Goal: Task Accomplishment & Management: Use online tool/utility

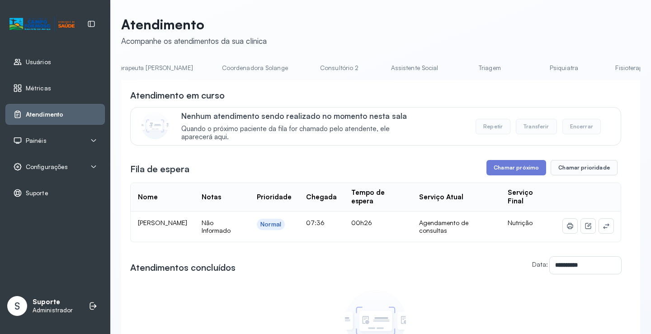
scroll to position [0, 606]
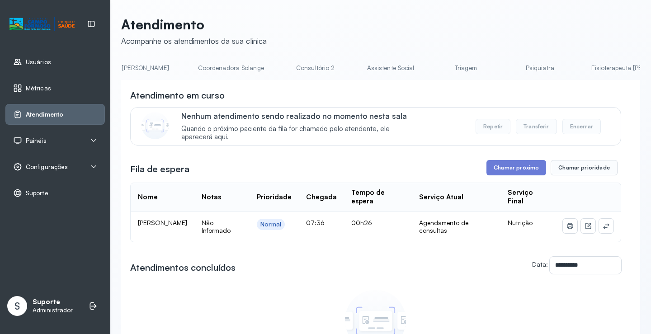
click at [434, 69] on link "Triagem" at bounding box center [465, 68] width 63 height 15
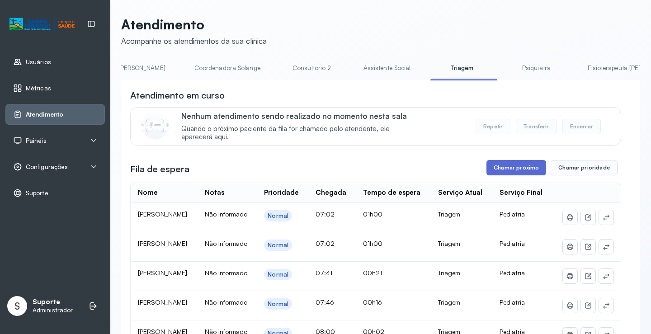
click at [527, 170] on button "Chamar próximo" at bounding box center [517, 167] width 60 height 15
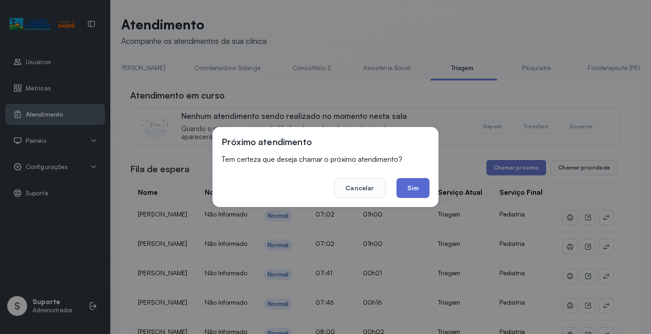
click at [412, 190] on button "Sim" at bounding box center [413, 188] width 33 height 20
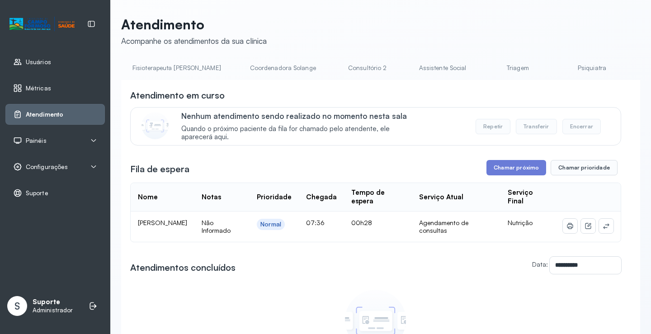
scroll to position [0, 555]
drag, startPoint x: 416, startPoint y: 52, endPoint x: 416, endPoint y: 59, distance: 7.7
click at [416, 59] on div "**********" at bounding box center [380, 227] width 519 height 423
click at [485, 68] on link "Triagem" at bounding box center [516, 68] width 63 height 15
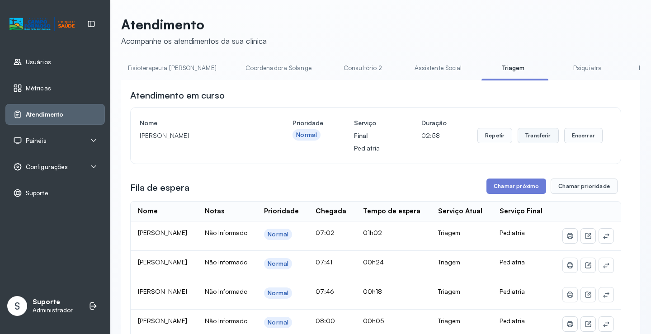
click at [538, 137] on button "Transferir" at bounding box center [538, 135] width 41 height 15
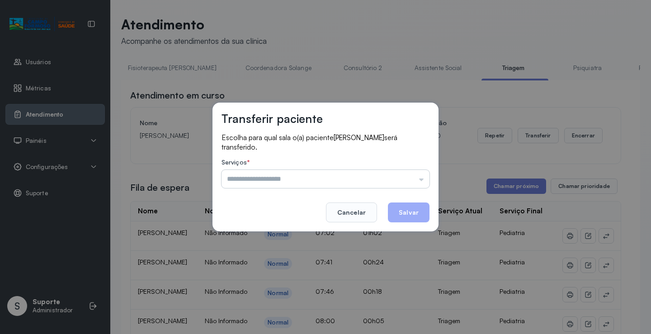
click at [424, 183] on input "text" at bounding box center [326, 179] width 208 height 18
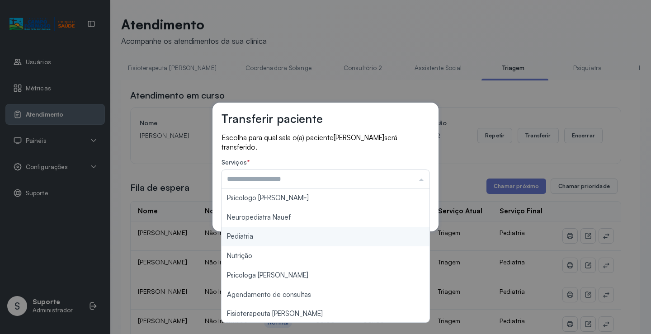
type input "*********"
click at [251, 234] on div "Transferir paciente Escolha para qual sala o(a) paciente Lorena vitoria Carvalh…" at bounding box center [325, 167] width 651 height 334
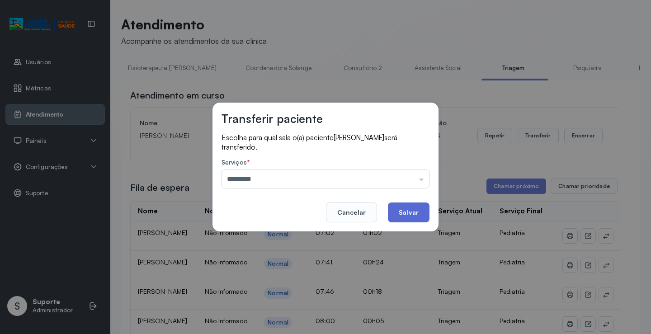
click at [406, 212] on button "Salvar" at bounding box center [409, 213] width 42 height 20
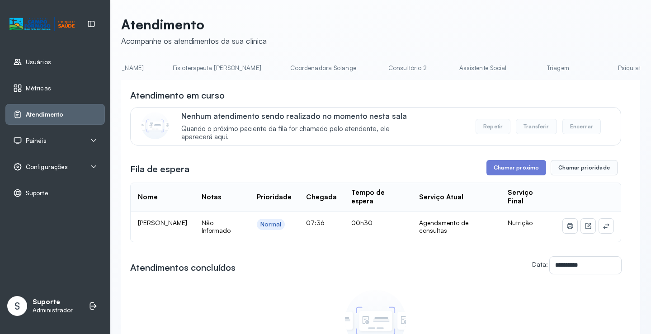
scroll to position [0, 528]
click at [512, 70] on link "Triagem" at bounding box center [543, 68] width 63 height 15
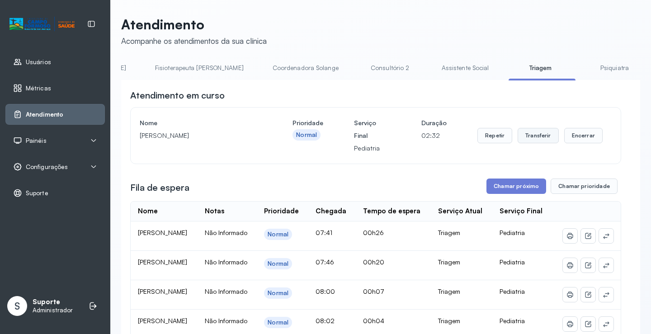
click at [540, 139] on button "Transferir" at bounding box center [538, 135] width 41 height 15
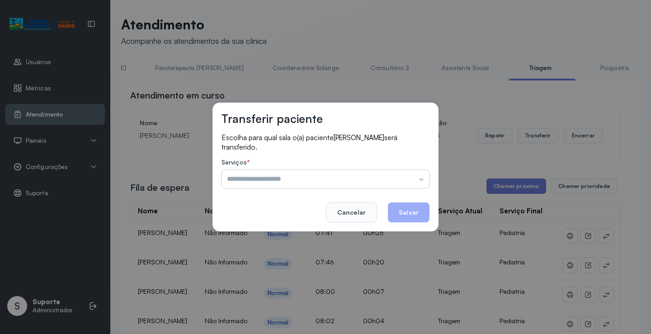
click at [425, 180] on input "text" at bounding box center [326, 179] width 208 height 18
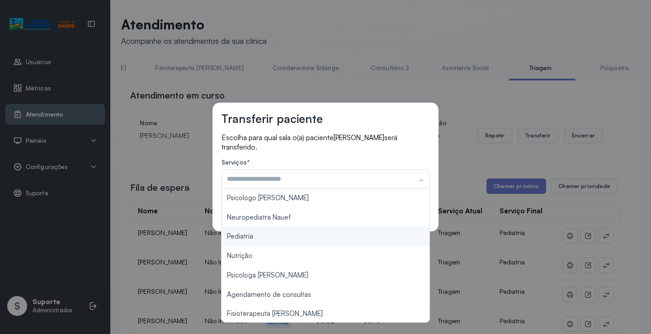
type input "*********"
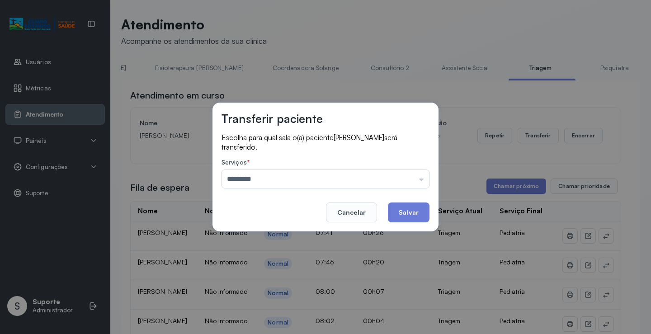
click at [275, 238] on div "Transferir paciente Escolha para qual sala o(a) paciente Levy Gabriel Carvalho …" at bounding box center [325, 167] width 651 height 334
click at [421, 217] on button "Salvar" at bounding box center [409, 213] width 42 height 20
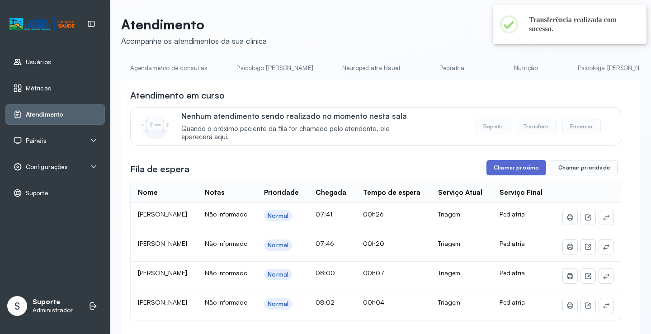
click at [509, 169] on button "Chamar próximo" at bounding box center [517, 167] width 60 height 15
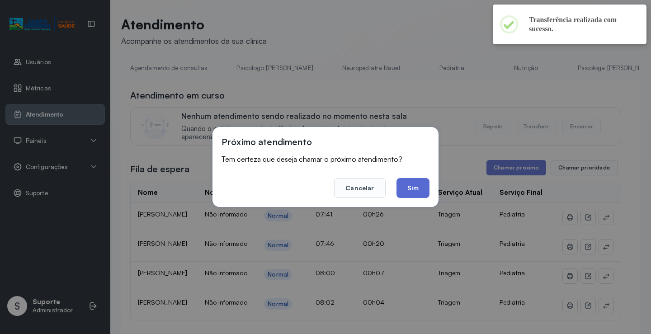
click at [416, 185] on button "Sim" at bounding box center [413, 188] width 33 height 20
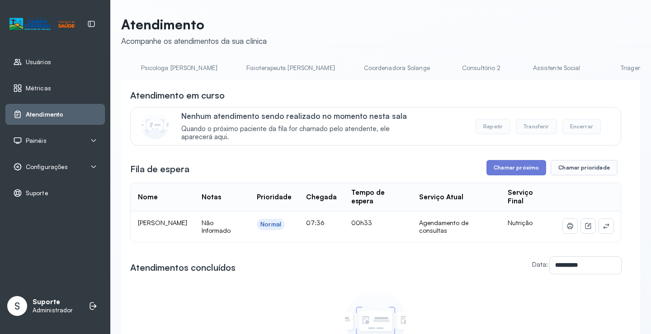
scroll to position [0, 506]
click at [535, 70] on link "Triagem" at bounding box center [566, 68] width 63 height 15
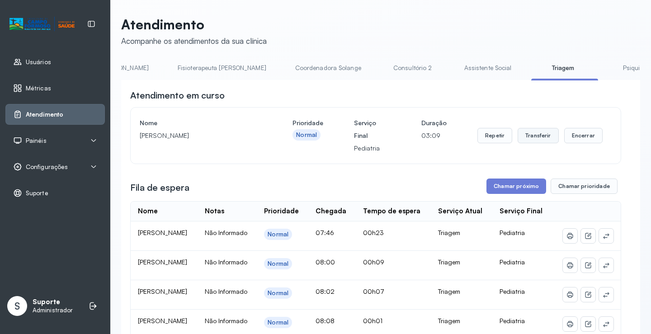
click at [539, 141] on button "Transferir" at bounding box center [538, 135] width 41 height 15
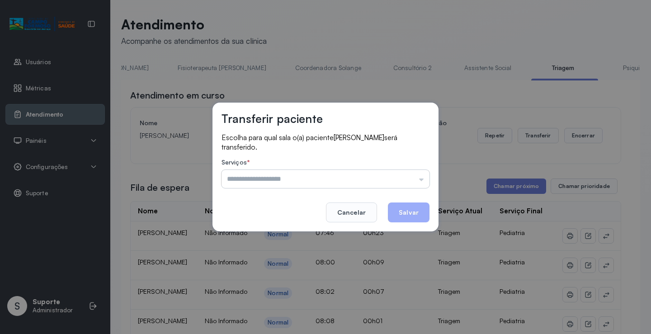
click at [423, 179] on input "text" at bounding box center [326, 179] width 208 height 18
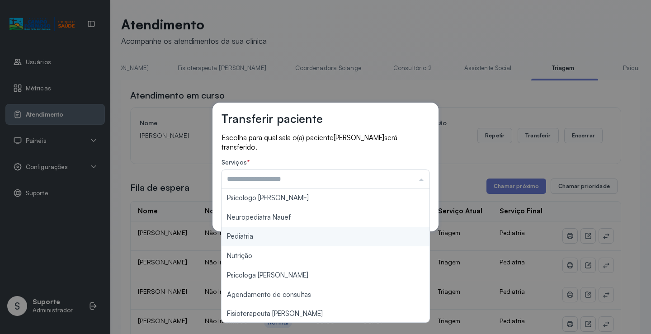
type input "*********"
drag, startPoint x: 261, startPoint y: 236, endPoint x: 349, endPoint y: 231, distance: 87.8
click at [302, 235] on div "Transferir paciente Escolha para qual sala o(a) paciente MARIA ISIS BORGES SILV…" at bounding box center [325, 167] width 651 height 334
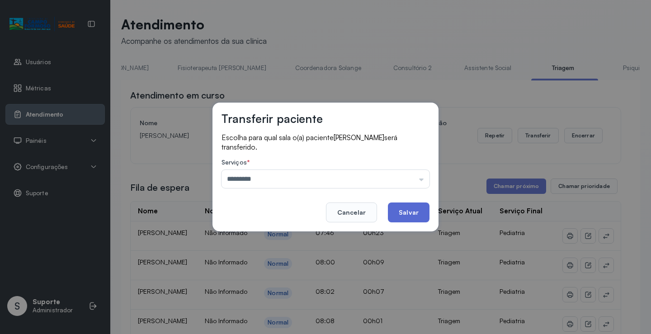
click at [413, 213] on button "Salvar" at bounding box center [409, 213] width 42 height 20
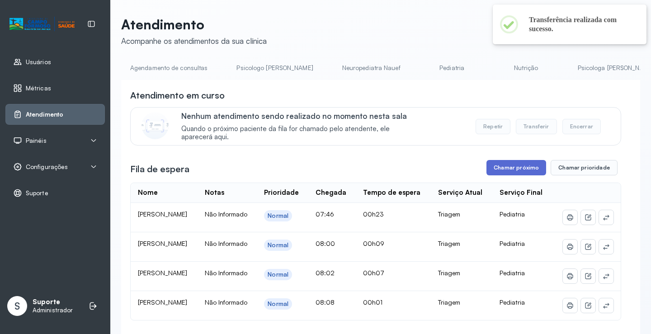
click at [525, 173] on button "Chamar próximo" at bounding box center [517, 167] width 60 height 15
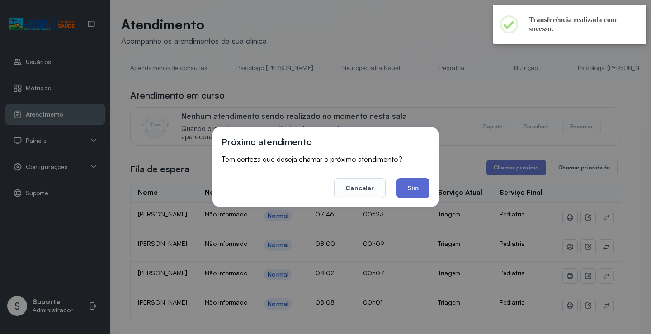
click at [423, 191] on button "Sim" at bounding box center [413, 188] width 33 height 20
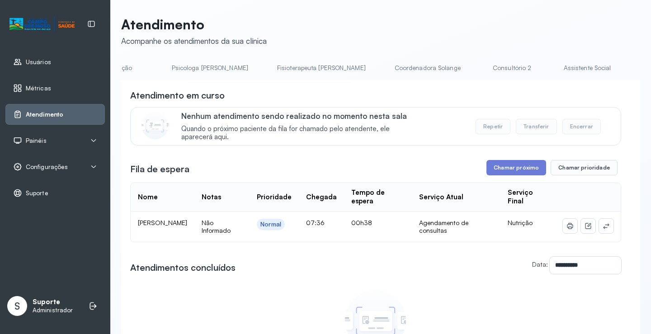
scroll to position [0, 437]
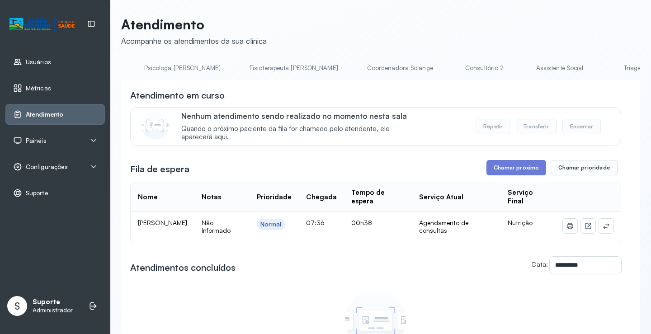
click at [603, 70] on link "Triagem" at bounding box center [634, 68] width 63 height 15
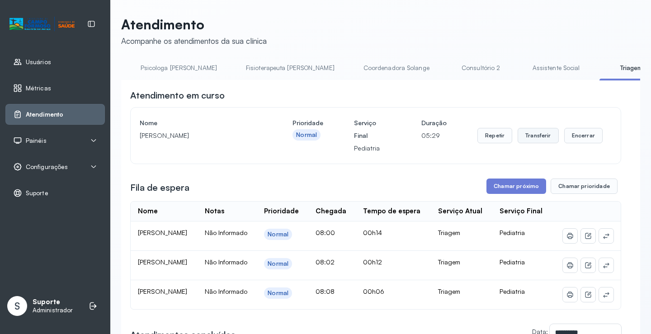
click at [538, 134] on button "Transferir" at bounding box center [538, 135] width 41 height 15
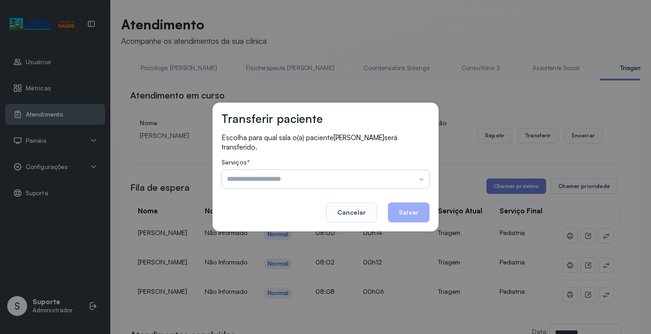
click at [423, 177] on input "text" at bounding box center [326, 179] width 208 height 18
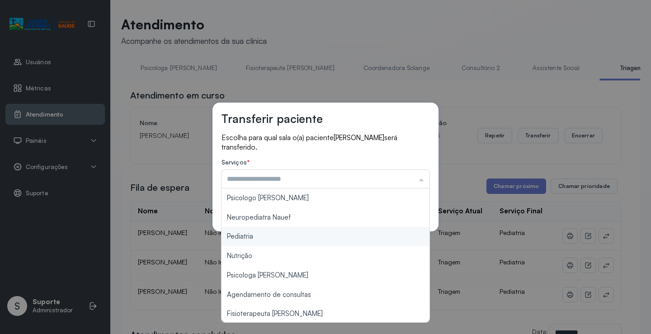
type input "*********"
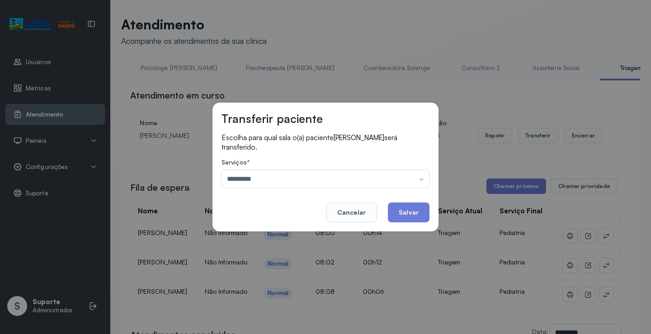
drag, startPoint x: 260, startPoint y: 236, endPoint x: 323, endPoint y: 236, distance: 63.8
click at [260, 236] on div "Transferir paciente Escolha para qual sala o(a) paciente [PERSON_NAME] será tra…" at bounding box center [325, 167] width 651 height 334
click at [420, 215] on button "Salvar" at bounding box center [409, 213] width 42 height 20
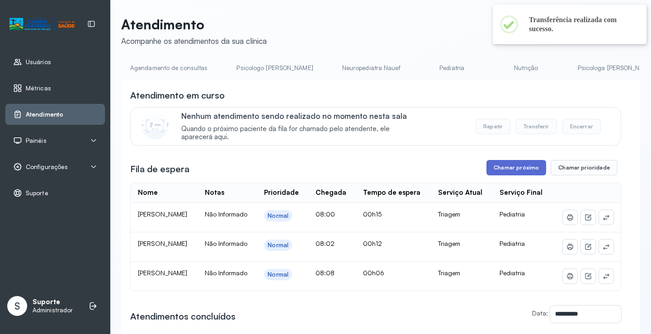
click at [513, 167] on button "Chamar próximo" at bounding box center [517, 167] width 60 height 15
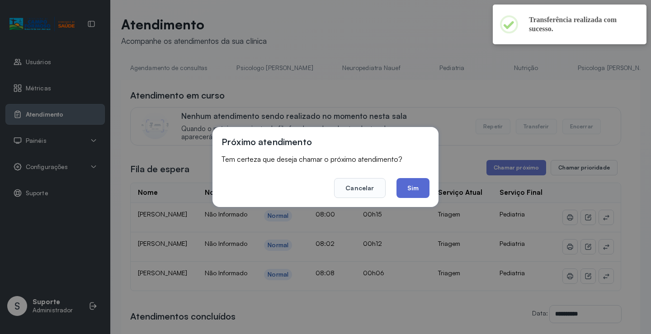
click at [413, 189] on button "Sim" at bounding box center [413, 188] width 33 height 20
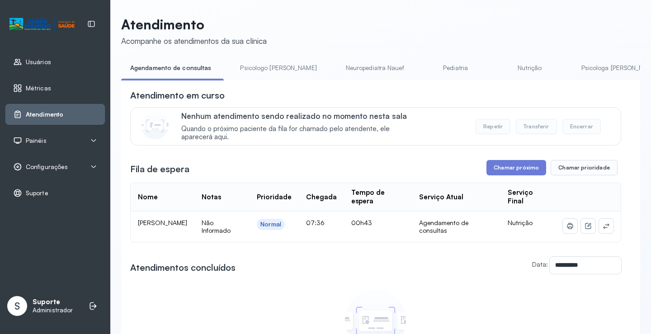
click at [269, 82] on div "**********" at bounding box center [380, 250] width 519 height 378
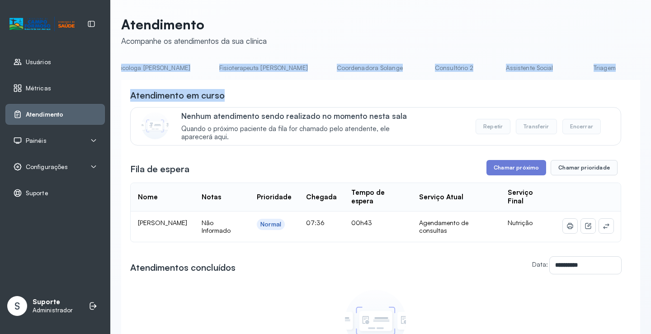
scroll to position [0, 490]
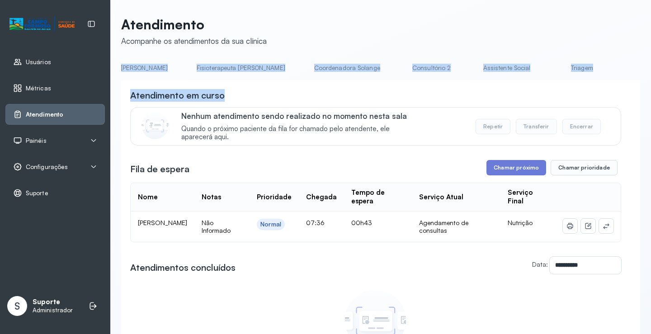
click at [550, 70] on link "Triagem" at bounding box center [581, 68] width 63 height 15
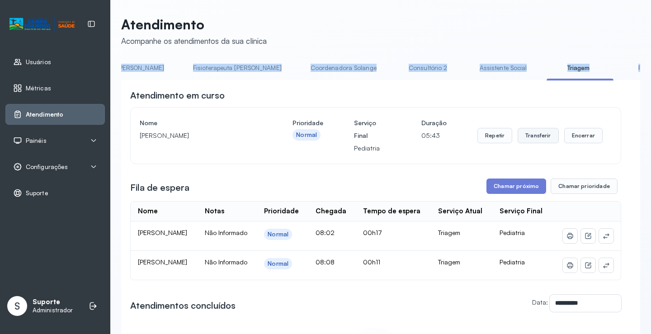
click at [542, 137] on button "Transferir" at bounding box center [538, 135] width 41 height 15
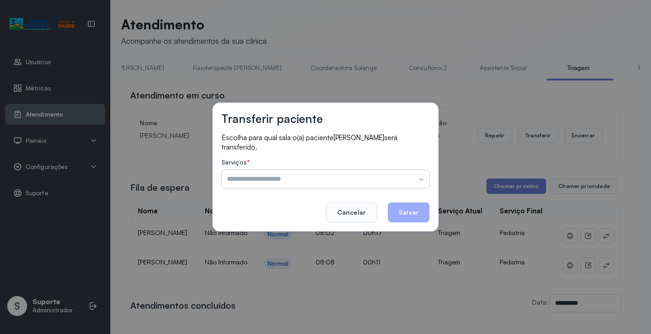
click at [422, 180] on input "text" at bounding box center [326, 179] width 208 height 18
type input "*********"
click at [276, 239] on div "Transferir paciente Escolha para qual sala o(a) paciente [PERSON_NAME] será tra…" at bounding box center [325, 167] width 651 height 334
click at [413, 214] on button "Salvar" at bounding box center [409, 213] width 42 height 20
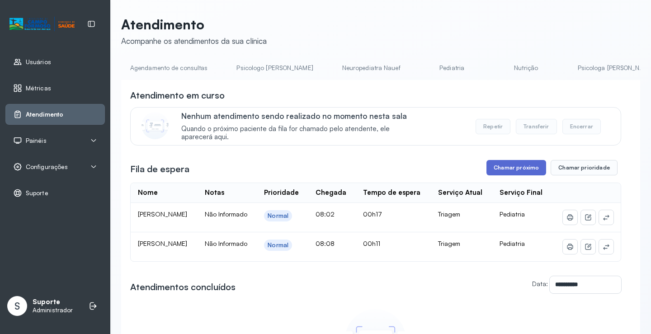
click at [507, 172] on button "Chamar próximo" at bounding box center [517, 167] width 60 height 15
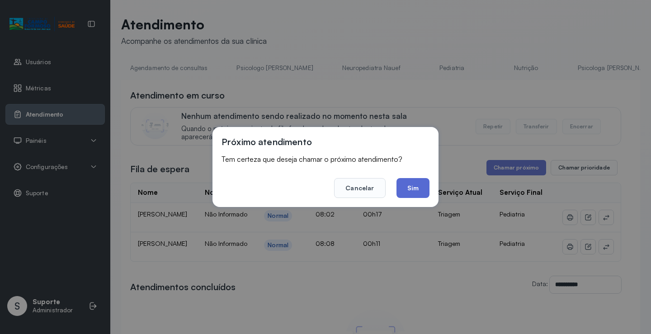
click at [415, 188] on button "Sim" at bounding box center [413, 188] width 33 height 20
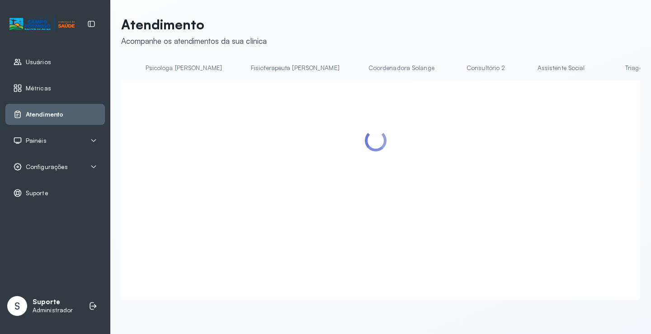
scroll to position [0, 463]
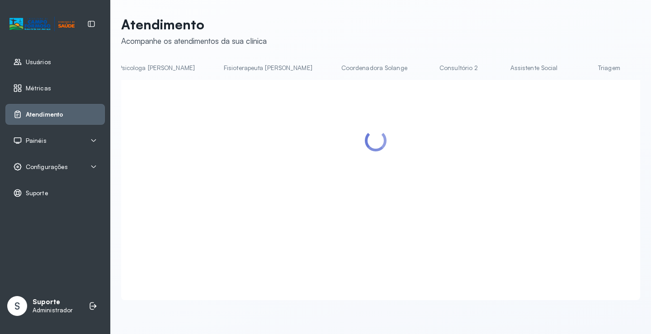
click at [577, 70] on link "Triagem" at bounding box center [608, 68] width 63 height 15
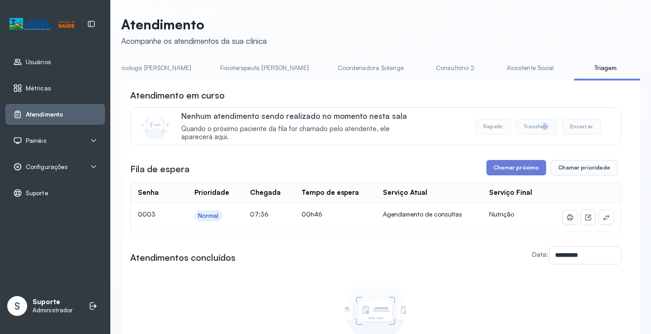
click at [541, 146] on div "Nenhum atendimento sendo realizado no momento nesta sala Quando o próximo pacie…" at bounding box center [375, 126] width 491 height 38
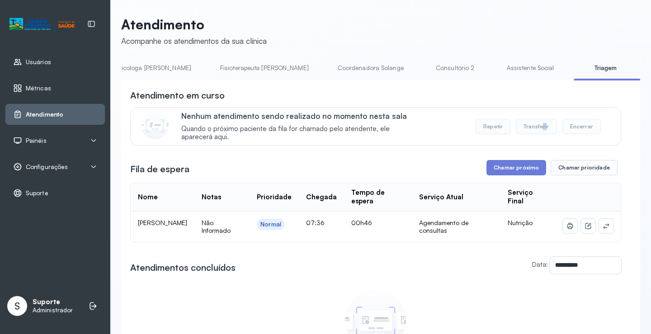
click at [534, 129] on button "Transferir" at bounding box center [536, 126] width 41 height 15
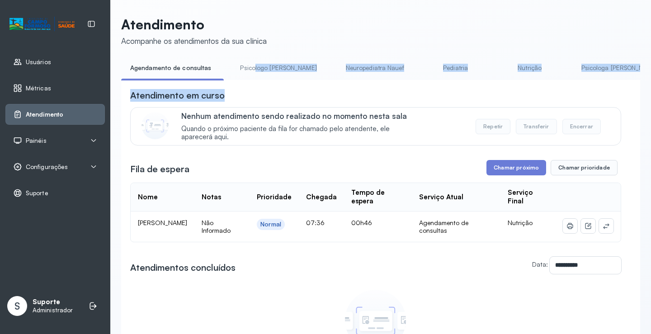
drag, startPoint x: 251, startPoint y: 80, endPoint x: 279, endPoint y: 82, distance: 28.6
click at [311, 84] on div "**********" at bounding box center [380, 250] width 519 height 378
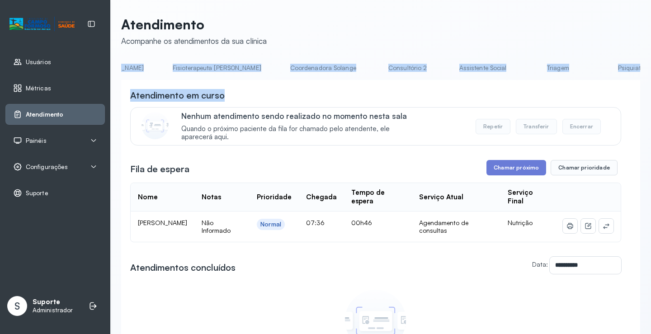
scroll to position [0, 533]
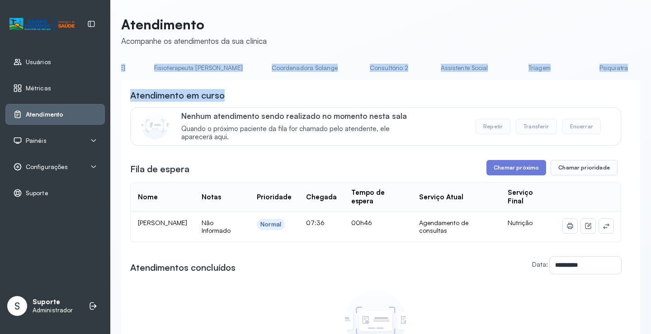
click at [508, 69] on link "Triagem" at bounding box center [539, 68] width 63 height 15
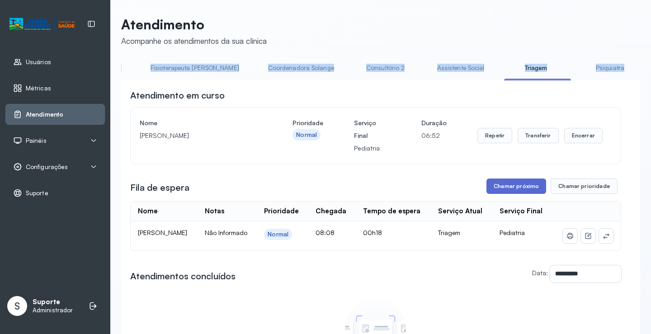
click at [517, 188] on button "Chamar próximo" at bounding box center [517, 186] width 60 height 15
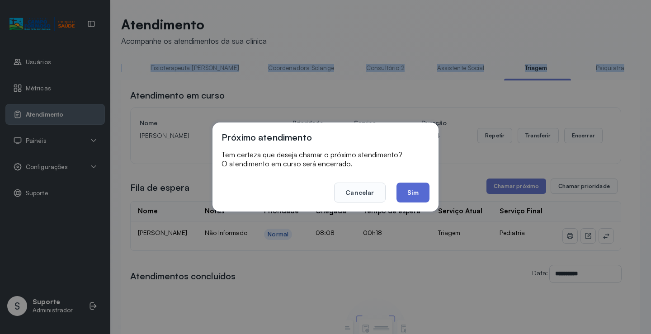
click at [418, 195] on button "Sim" at bounding box center [413, 193] width 33 height 20
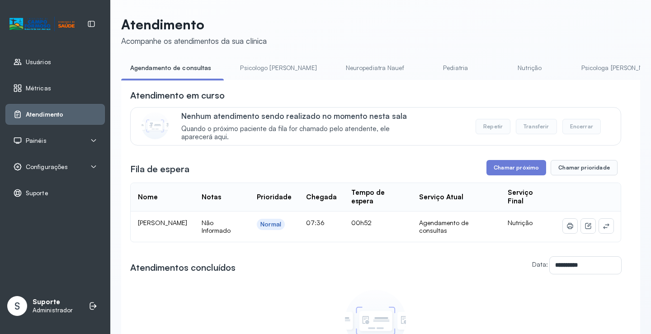
drag, startPoint x: 254, startPoint y: 83, endPoint x: 277, endPoint y: 85, distance: 23.1
click at [277, 85] on div "**********" at bounding box center [380, 259] width 519 height 359
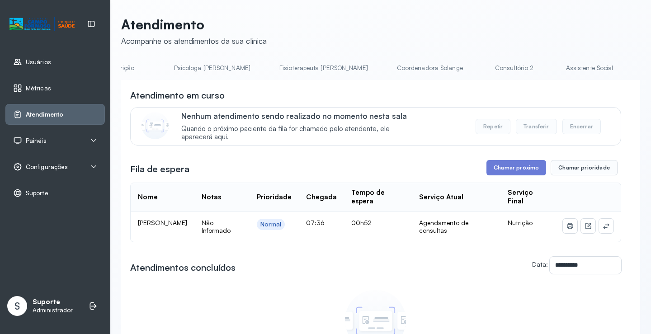
scroll to position [0, 407]
click at [483, 76] on li "Consultório 2" at bounding box center [516, 71] width 67 height 20
click at [519, 67] on link "Triagem" at bounding box center [550, 68] width 63 height 15
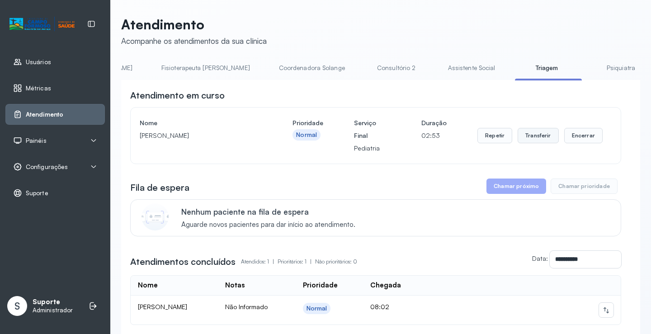
click at [543, 137] on button "Transferir" at bounding box center [538, 135] width 41 height 15
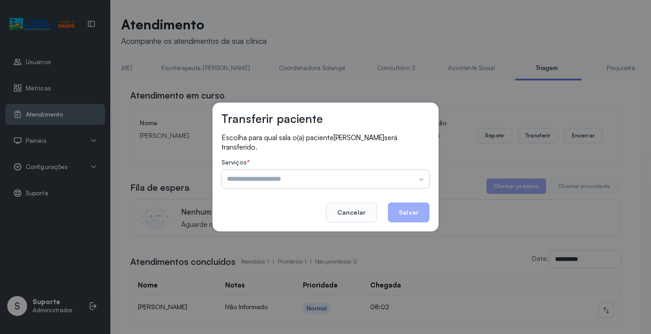
click at [424, 179] on input "text" at bounding box center [326, 179] width 208 height 18
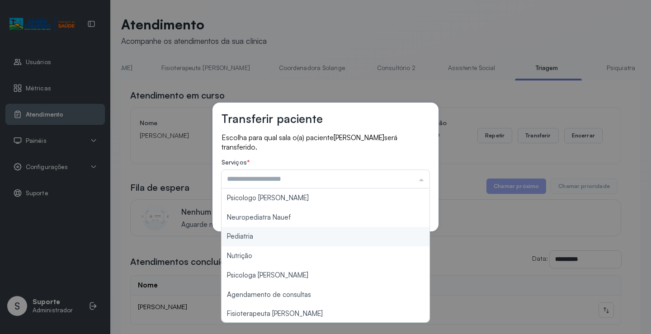
type input "*********"
drag, startPoint x: 280, startPoint y: 238, endPoint x: 299, endPoint y: 244, distance: 19.8
click at [293, 243] on div "Transferir paciente Escolha para qual sala o(a) paciente HELENA SANTOS DE SOUZA…" at bounding box center [325, 167] width 651 height 334
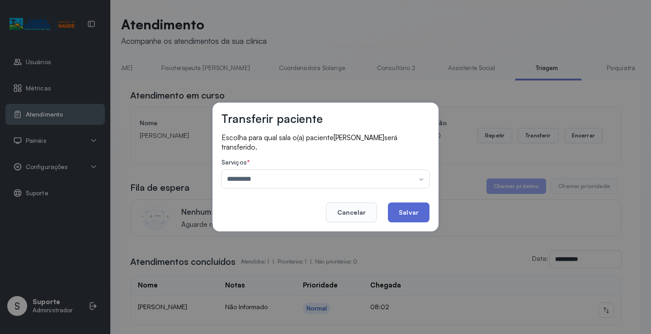
click at [411, 214] on button "Salvar" at bounding box center [409, 213] width 42 height 20
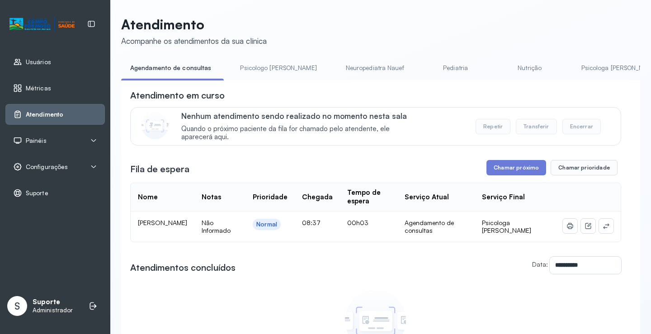
drag, startPoint x: 265, startPoint y: 83, endPoint x: 288, endPoint y: 86, distance: 23.3
click at [293, 89] on div "**********" at bounding box center [380, 259] width 519 height 359
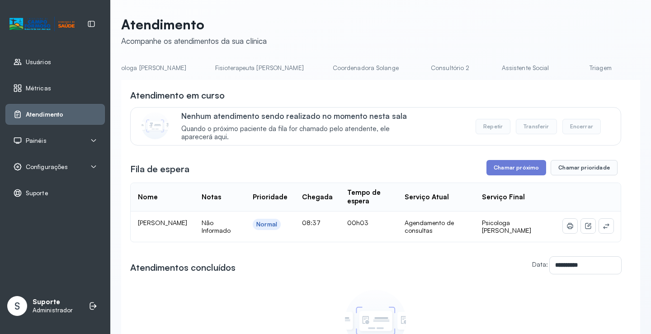
scroll to position [0, 528]
click at [512, 74] on link "Triagem" at bounding box center [543, 68] width 63 height 15
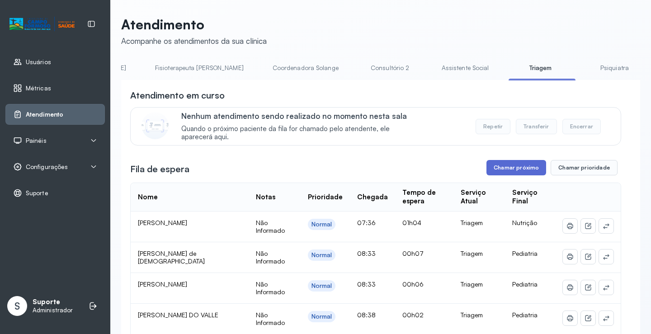
click at [523, 169] on button "Chamar próximo" at bounding box center [517, 167] width 60 height 15
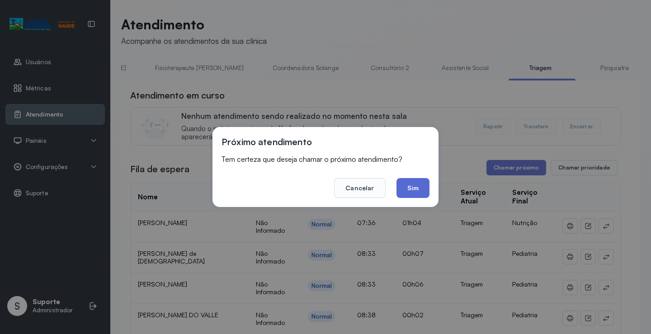
click at [411, 190] on button "Sim" at bounding box center [413, 188] width 33 height 20
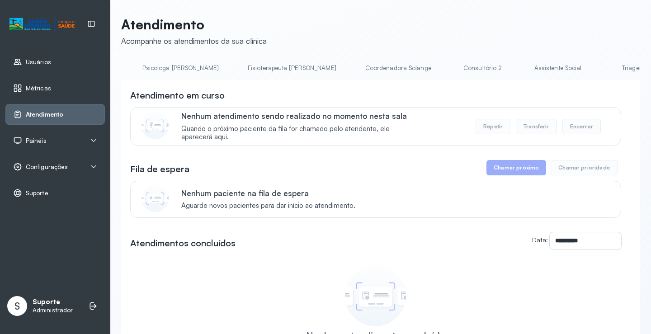
scroll to position [0, 444]
click at [596, 67] on link "Triagem" at bounding box center [627, 68] width 63 height 15
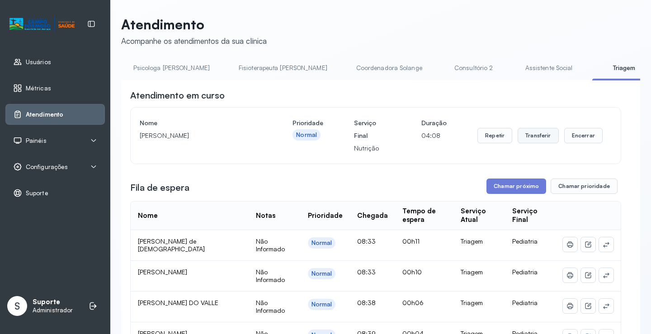
click at [536, 141] on button "Transferir" at bounding box center [538, 135] width 41 height 15
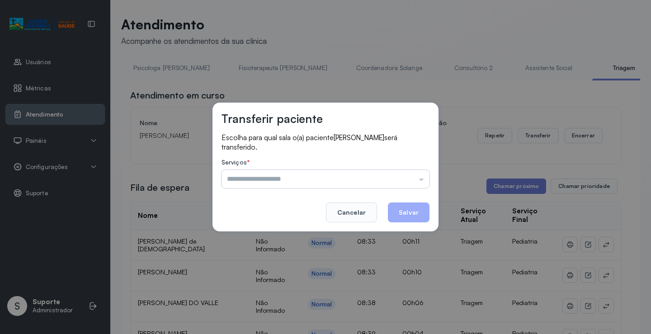
click at [423, 181] on input "text" at bounding box center [326, 179] width 208 height 18
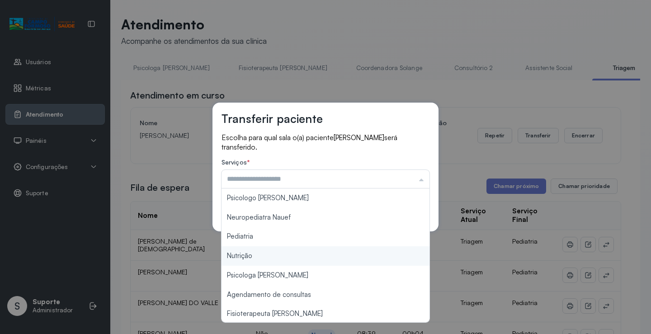
type input "********"
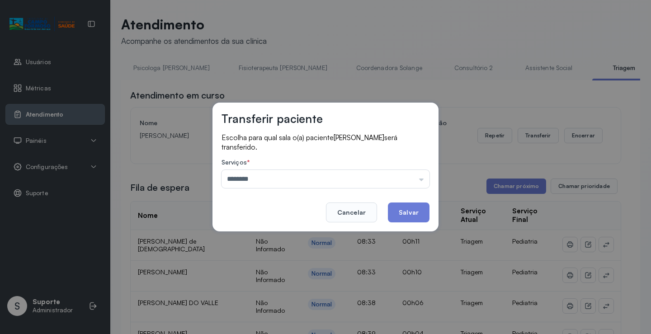
click at [258, 259] on div "Transferir paciente Escolha para qual sala o(a) paciente Cecilia Rodrigues da C…" at bounding box center [325, 167] width 651 height 334
click at [402, 217] on button "Salvar" at bounding box center [409, 213] width 42 height 20
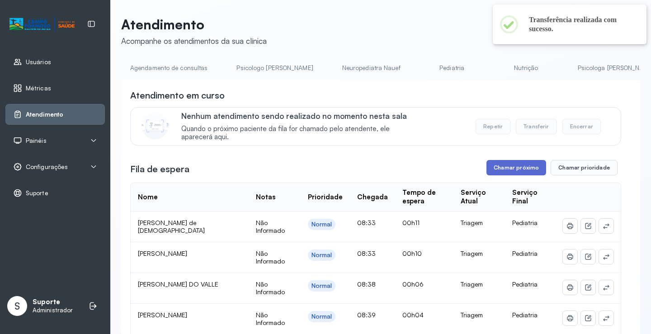
click at [517, 174] on button "Chamar próximo" at bounding box center [517, 167] width 60 height 15
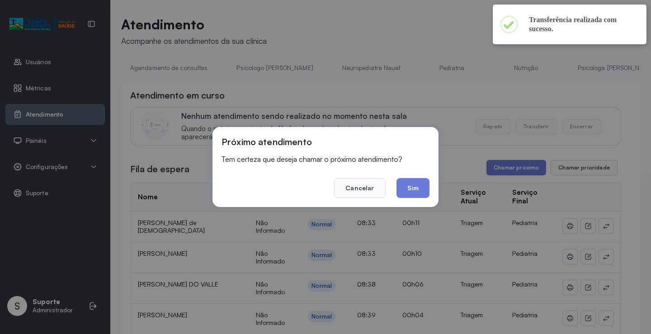
click at [413, 186] on button "Sim" at bounding box center [413, 188] width 33 height 20
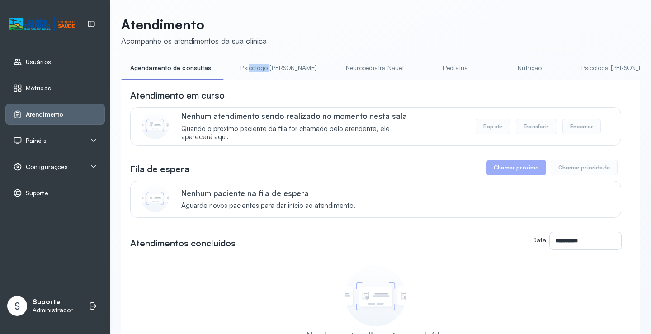
drag, startPoint x: 246, startPoint y: 80, endPoint x: 265, endPoint y: 81, distance: 19.0
click at [265, 81] on div "Agendamento de consultas Psicologo [PERSON_NAME] Nauef Pediatria Nutrição Psico…" at bounding box center [380, 71] width 519 height 20
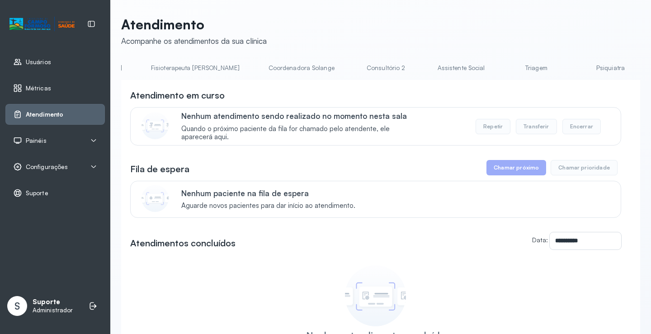
scroll to position [0, 537]
click at [504, 69] on link "Triagem" at bounding box center [535, 68] width 63 height 15
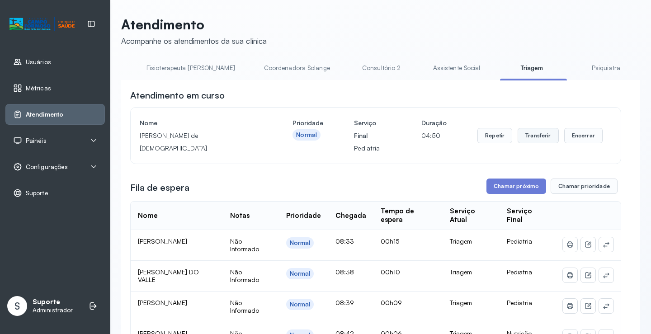
click at [540, 137] on button "Transferir" at bounding box center [538, 135] width 41 height 15
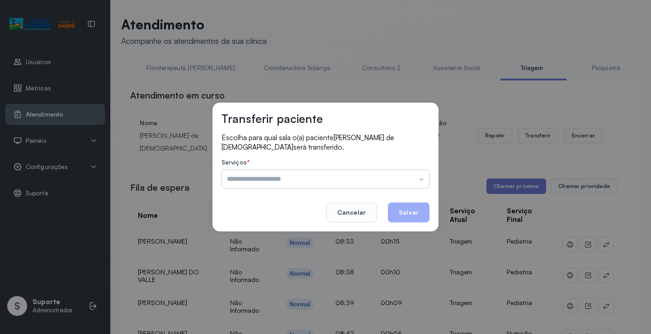
click at [425, 180] on input "text" at bounding box center [326, 179] width 208 height 18
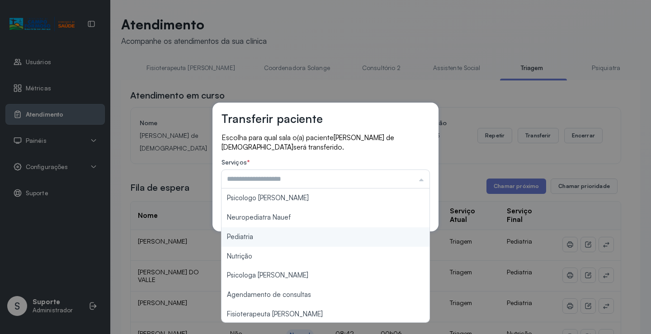
type input "*********"
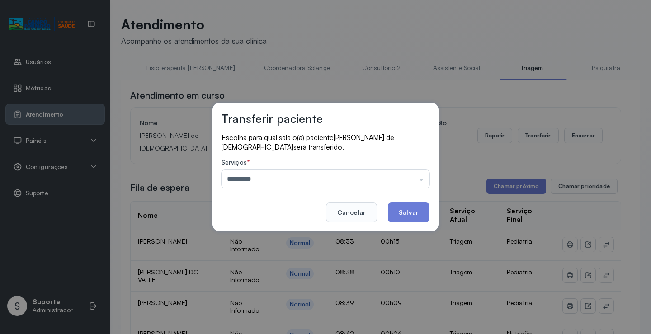
click at [257, 233] on div "Transferir paciente Escolha para qual sala o(a) paciente [PERSON_NAME] de [PERS…" at bounding box center [325, 167] width 651 height 334
click at [425, 208] on button "Salvar" at bounding box center [409, 213] width 42 height 20
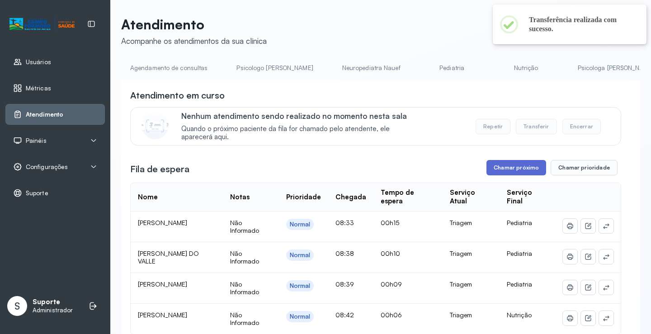
click at [520, 171] on button "Chamar próximo" at bounding box center [517, 167] width 60 height 15
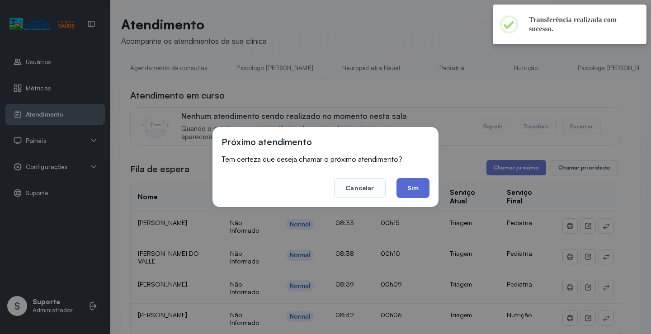
click at [409, 190] on button "Sim" at bounding box center [413, 188] width 33 height 20
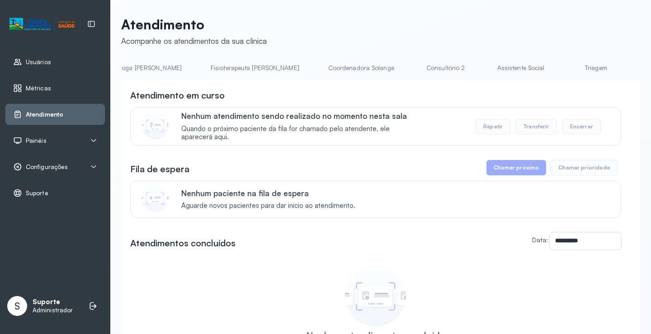
scroll to position [0, 482]
click at [559, 71] on link "Triagem" at bounding box center [590, 68] width 63 height 15
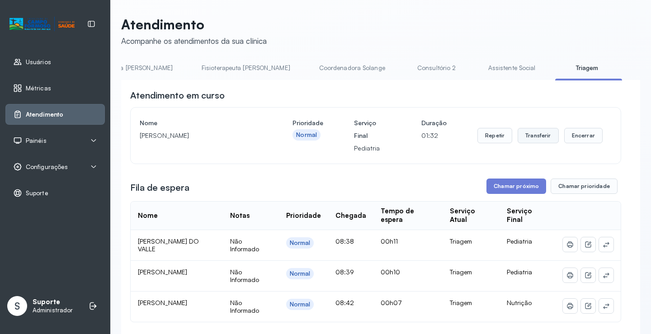
click at [538, 136] on button "Transferir" at bounding box center [538, 135] width 41 height 15
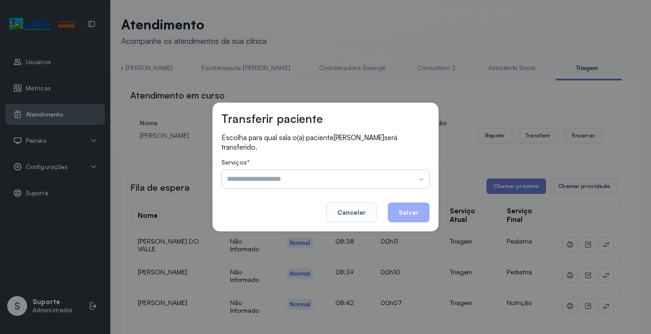
click at [422, 181] on input "text" at bounding box center [326, 179] width 208 height 18
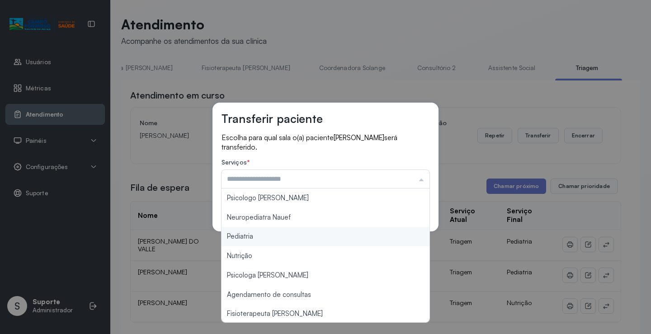
type input "*********"
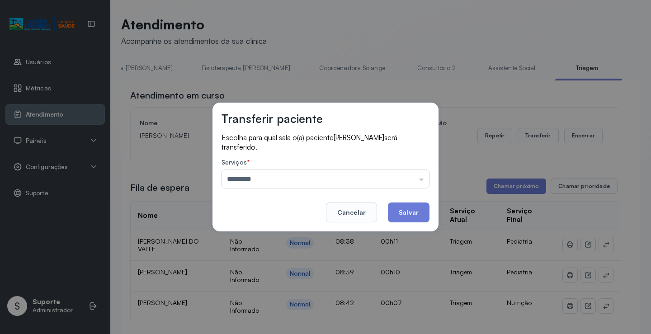
click at [260, 237] on div "Transferir paciente Escolha para qual sala o(a) paciente Theo Rodrigues Dantas …" at bounding box center [325, 167] width 651 height 334
click at [415, 218] on button "Salvar" at bounding box center [409, 213] width 42 height 20
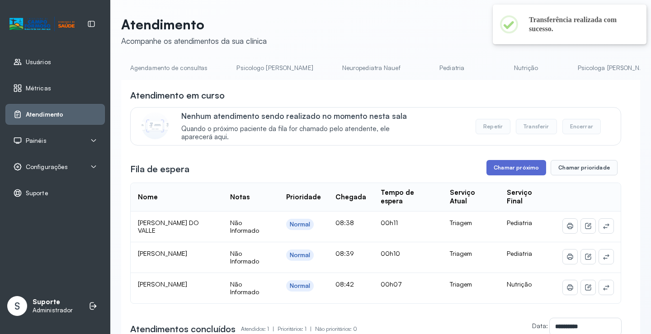
click at [525, 168] on button "Chamar próximo" at bounding box center [517, 167] width 60 height 15
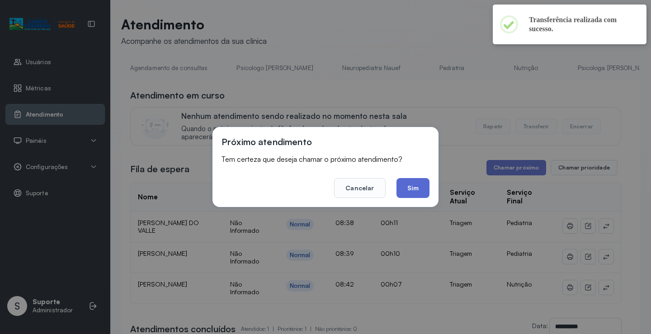
click at [419, 189] on button "Sim" at bounding box center [413, 188] width 33 height 20
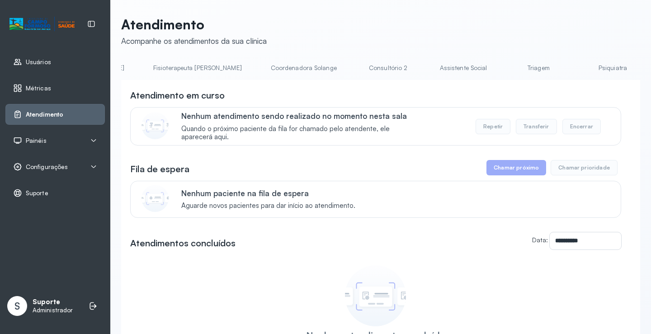
scroll to position [0, 607]
click at [433, 66] on link "Triagem" at bounding box center [464, 68] width 63 height 15
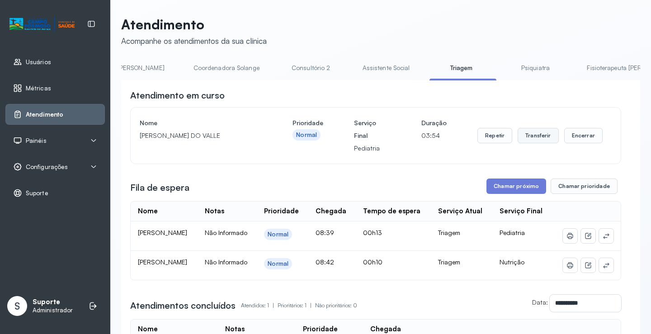
click at [539, 137] on button "Transferir" at bounding box center [538, 135] width 41 height 15
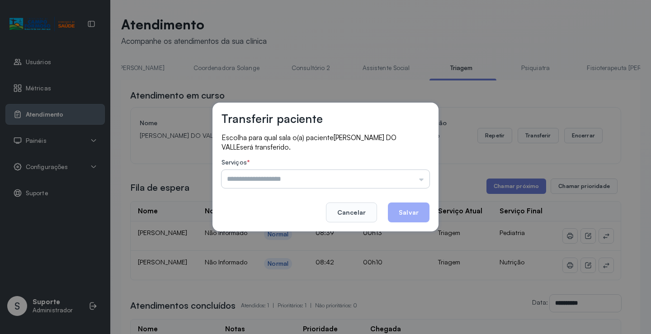
drag, startPoint x: 424, startPoint y: 182, endPoint x: 416, endPoint y: 177, distance: 9.9
click at [421, 180] on input "text" at bounding box center [326, 179] width 208 height 18
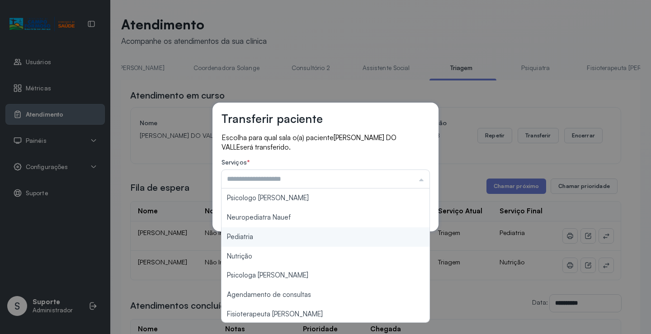
type input "*********"
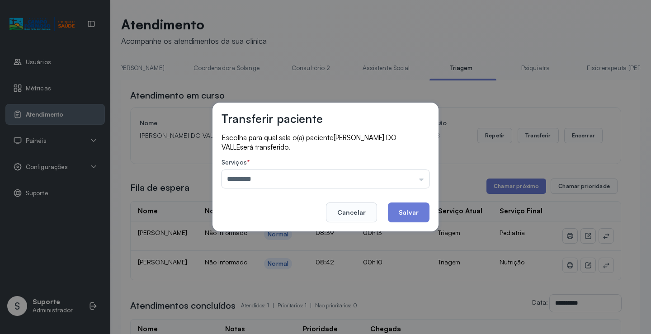
drag, startPoint x: 252, startPoint y: 234, endPoint x: 304, endPoint y: 235, distance: 51.6
click at [255, 235] on div "Transferir paciente Escolha para qual sala o(a) paciente NATANAEL SANTOS DO VAL…" at bounding box center [325, 167] width 651 height 334
drag, startPoint x: 413, startPoint y: 217, endPoint x: 432, endPoint y: 210, distance: 20.2
click at [416, 215] on button "Salvar" at bounding box center [409, 213] width 42 height 20
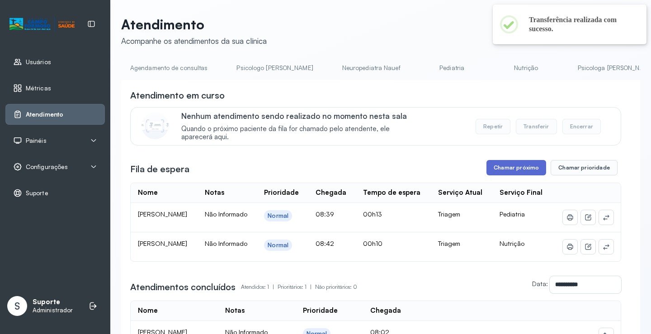
click at [516, 169] on button "Chamar próximo" at bounding box center [517, 167] width 60 height 15
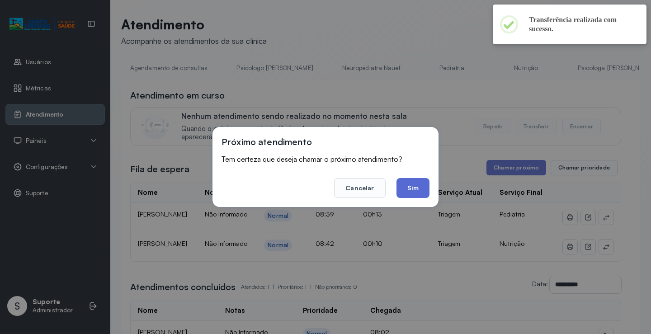
click at [406, 192] on button "Sim" at bounding box center [413, 188] width 33 height 20
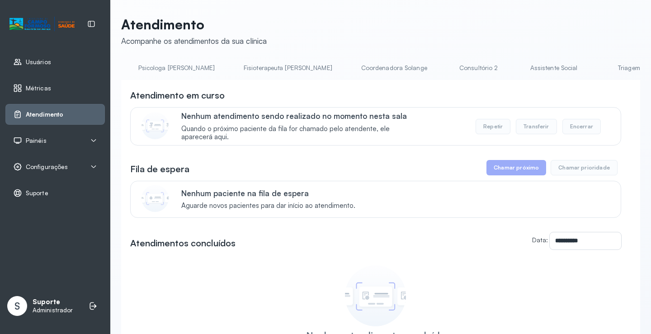
scroll to position [0, 498]
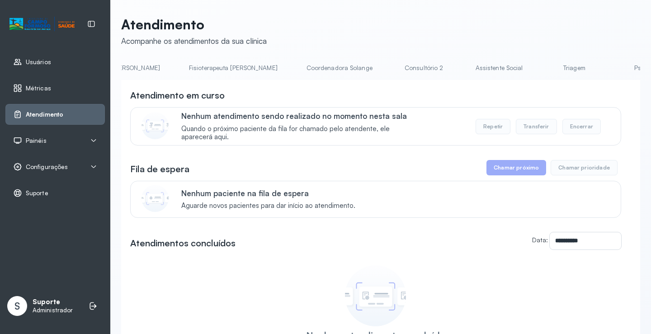
click at [543, 69] on link "Triagem" at bounding box center [574, 68] width 63 height 15
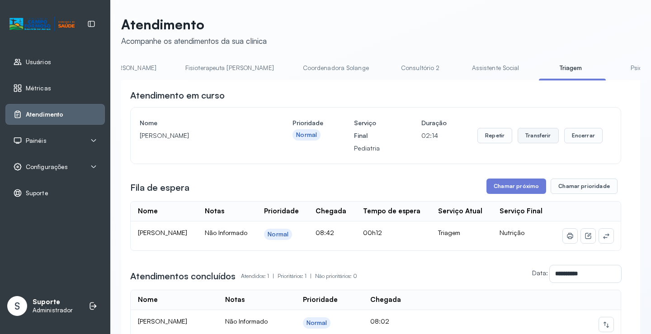
click at [531, 139] on button "Transferir" at bounding box center [538, 135] width 41 height 15
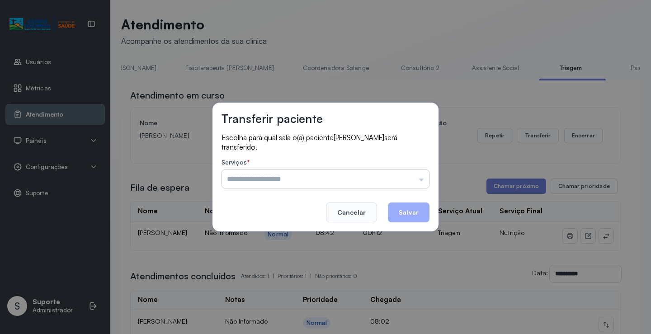
click at [420, 180] on input "text" at bounding box center [326, 179] width 208 height 18
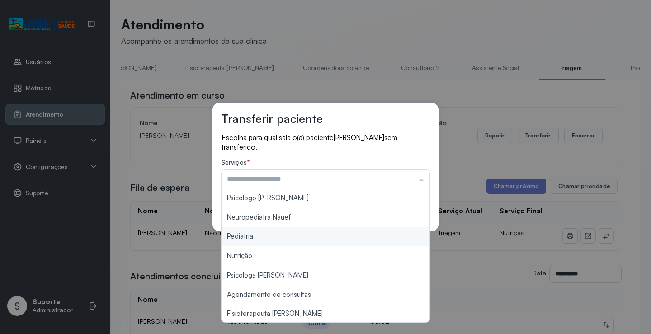
type input "*********"
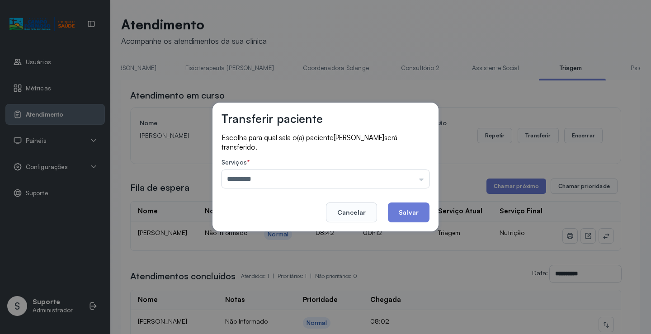
click at [266, 236] on div "Transferir paciente Escolha para qual sala o(a) paciente LUA MENEZES DE CARVALH…" at bounding box center [325, 167] width 651 height 334
click at [423, 210] on button "Salvar" at bounding box center [409, 213] width 42 height 20
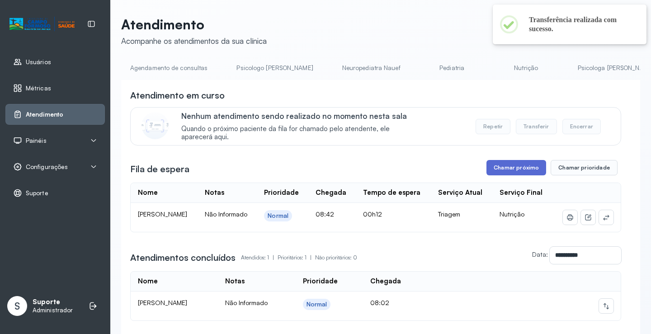
click at [520, 170] on button "Chamar próximo" at bounding box center [517, 167] width 60 height 15
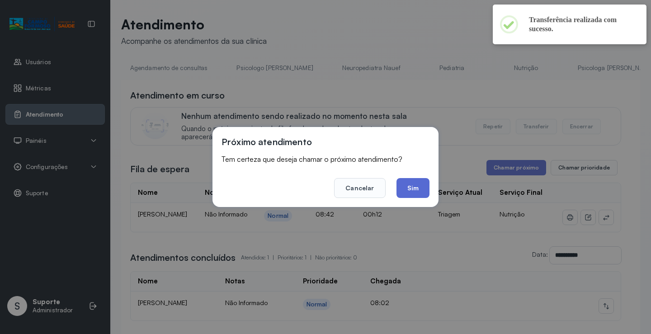
click at [416, 189] on button "Sim" at bounding box center [413, 188] width 33 height 20
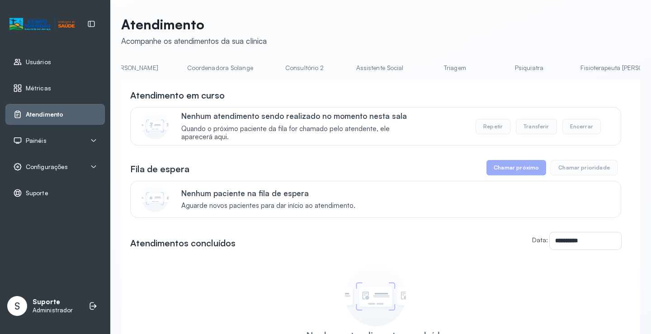
scroll to position [0, 630]
click at [410, 69] on link "Triagem" at bounding box center [441, 68] width 63 height 15
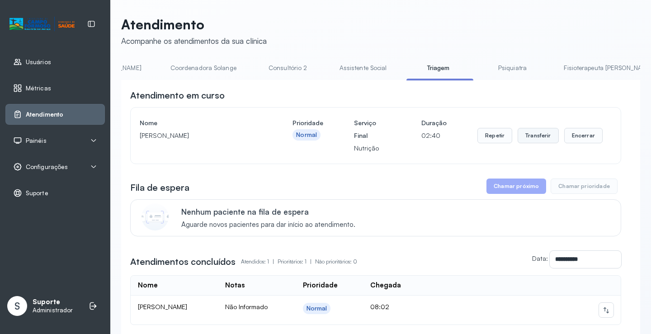
click at [539, 140] on button "Transferir" at bounding box center [538, 135] width 41 height 15
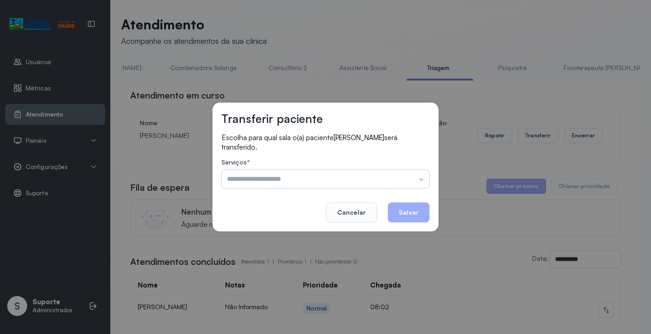
click at [424, 183] on input "text" at bounding box center [326, 179] width 208 height 18
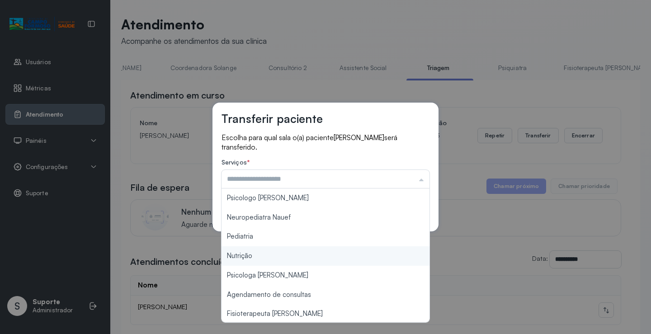
type input "********"
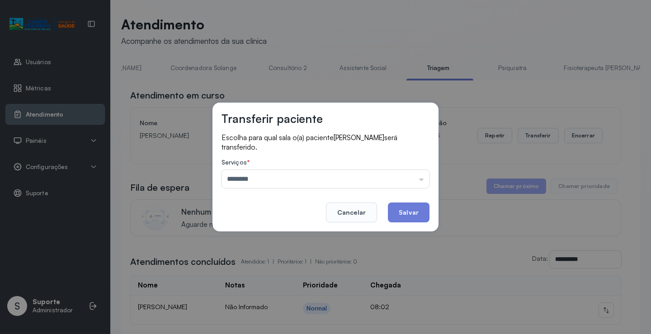
click at [248, 257] on div "Transferir paciente Escolha para qual sala o(a) paciente [PERSON_NAME] será tra…" at bounding box center [325, 167] width 651 height 334
click at [407, 212] on button "Salvar" at bounding box center [409, 213] width 42 height 20
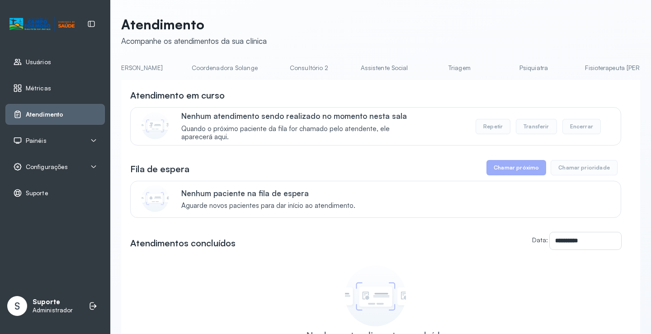
scroll to position [0, 640]
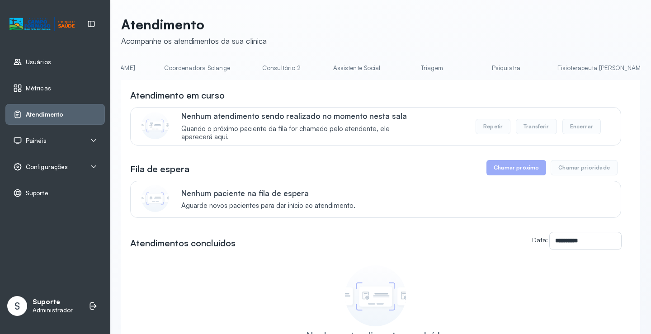
click at [400, 67] on link "Triagem" at bounding box center [431, 68] width 63 height 15
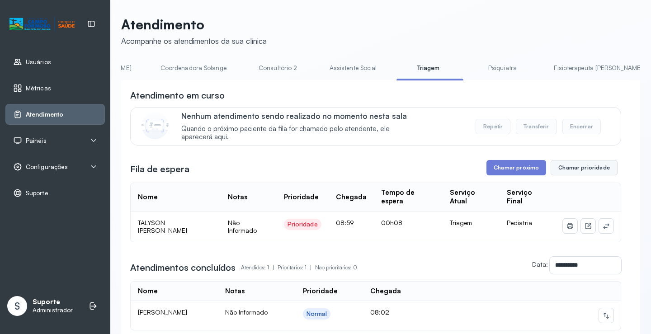
click at [585, 172] on button "Chamar prioridade" at bounding box center [584, 167] width 67 height 15
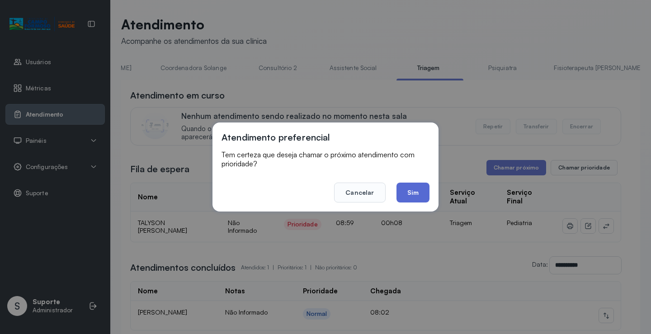
click at [415, 193] on button "Sim" at bounding box center [413, 193] width 33 height 20
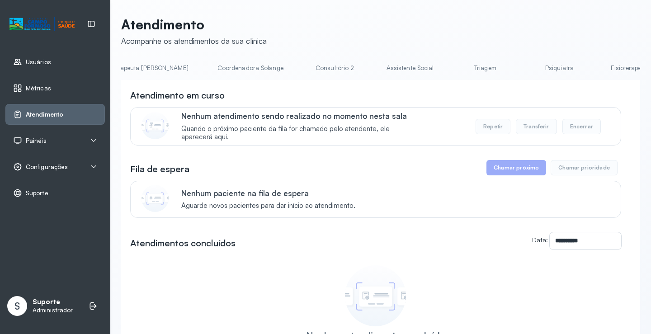
scroll to position [0, 603]
click at [437, 66] on link "Triagem" at bounding box center [468, 68] width 63 height 15
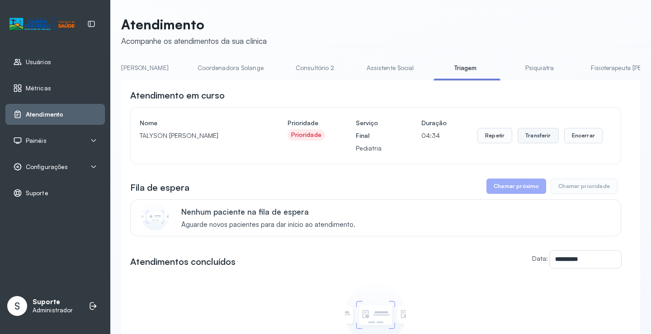
click at [540, 136] on button "Transferir" at bounding box center [538, 135] width 41 height 15
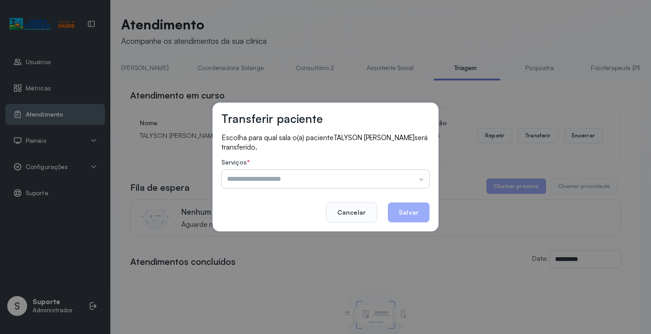
click at [422, 179] on input "text" at bounding box center [326, 179] width 208 height 18
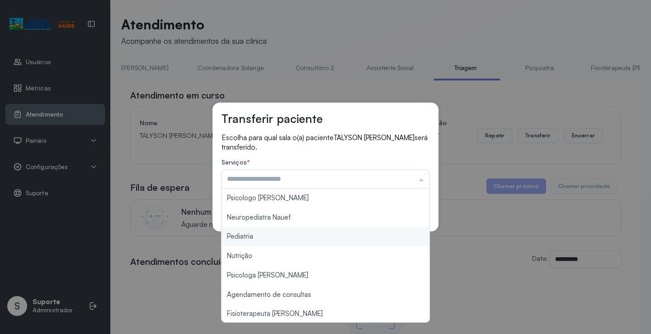
type input "*********"
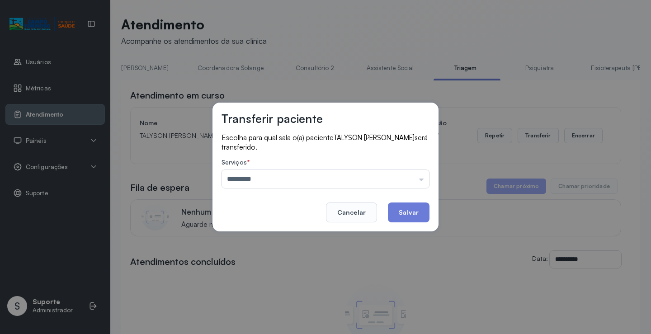
drag, startPoint x: 273, startPoint y: 237, endPoint x: 288, endPoint y: 237, distance: 14.9
click at [282, 237] on div "Transferir paciente Escolha para qual sala o(a) paciente TALYSON MIGUEL SANTOS …" at bounding box center [325, 167] width 651 height 334
click at [423, 214] on button "Salvar" at bounding box center [409, 213] width 42 height 20
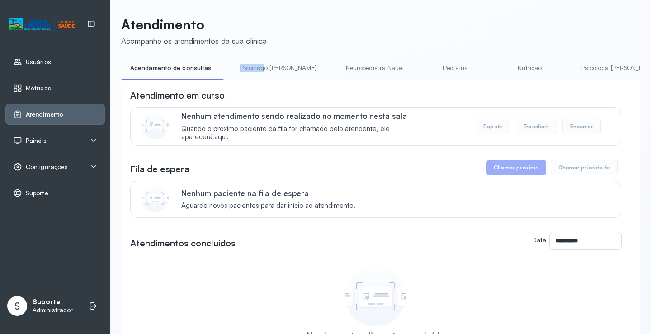
drag, startPoint x: 237, startPoint y: 80, endPoint x: 258, endPoint y: 81, distance: 20.8
click at [258, 81] on div "Agendamento de consultas Psicologo Pedro Neuropediatra Nauef Pediatria Nutrição…" at bounding box center [380, 71] width 519 height 20
drag, startPoint x: 263, startPoint y: 80, endPoint x: 327, endPoint y: 81, distance: 64.2
click at [327, 81] on div "Agendamento de consultas Psicologo Pedro Neuropediatra Nauef Pediatria Nutrição…" at bounding box center [380, 71] width 519 height 20
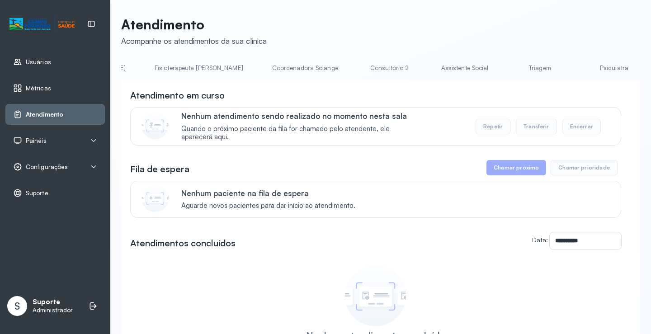
scroll to position [0, 535]
click at [505, 66] on link "Triagem" at bounding box center [536, 68] width 63 height 15
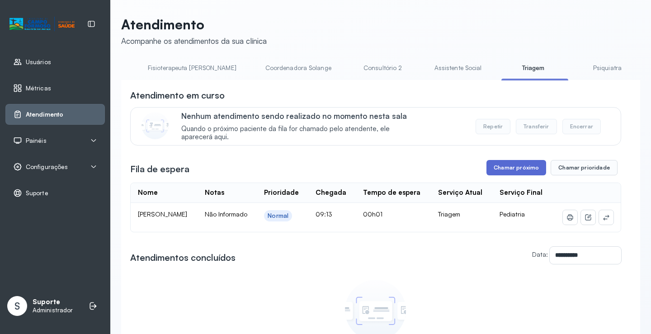
click at [510, 169] on button "Chamar próximo" at bounding box center [517, 167] width 60 height 15
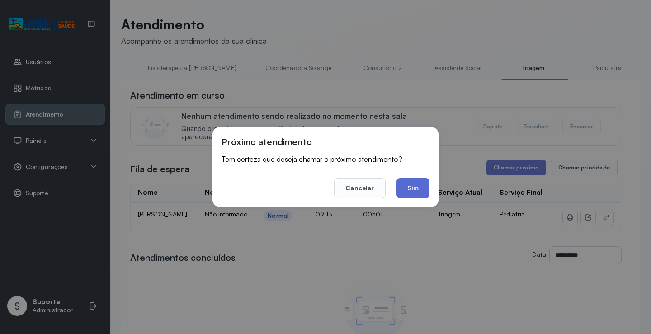
click at [414, 187] on button "Sim" at bounding box center [413, 188] width 33 height 20
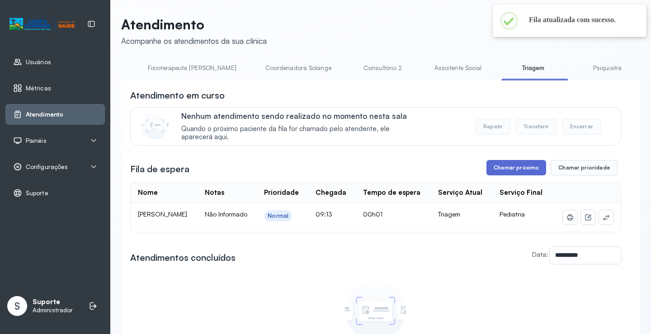
click at [514, 171] on button "Chamar próximo" at bounding box center [517, 167] width 60 height 15
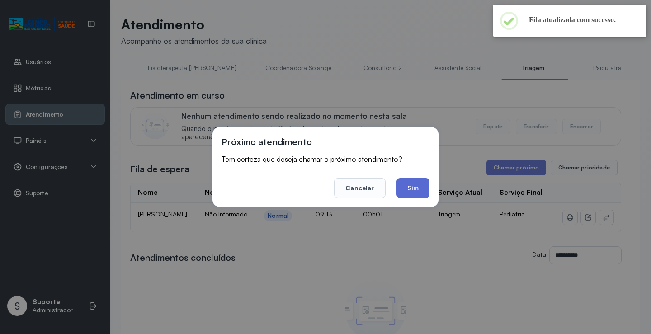
click at [412, 188] on button "Sim" at bounding box center [413, 188] width 33 height 20
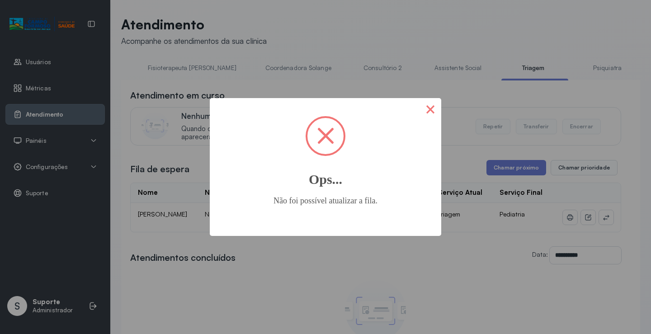
click at [432, 115] on button "×" at bounding box center [431, 109] width 22 height 22
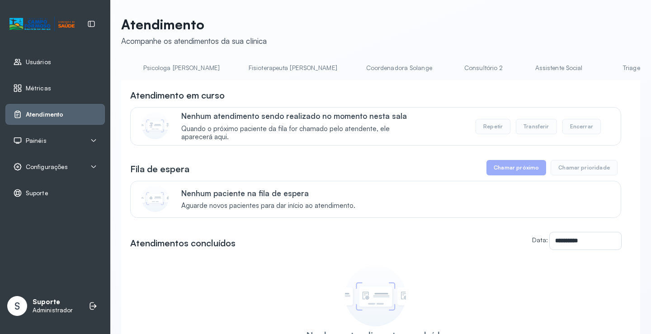
scroll to position [0, 461]
click at [580, 70] on link "Triagem" at bounding box center [611, 68] width 63 height 15
click at [467, 72] on link "Triagem" at bounding box center [498, 68] width 63 height 15
